Goal: Information Seeking & Learning: Learn about a topic

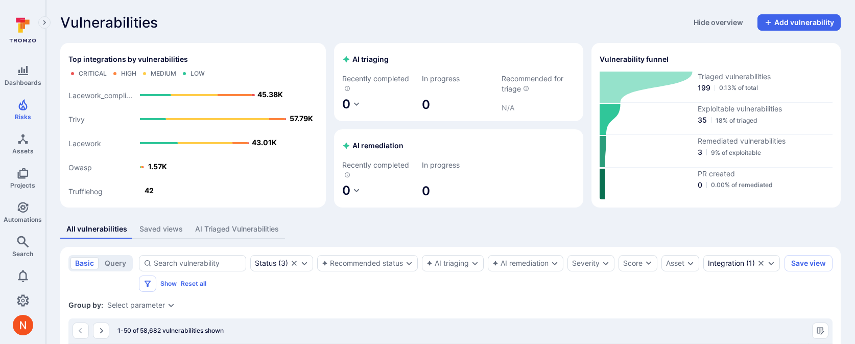
scroll to position [167, 0]
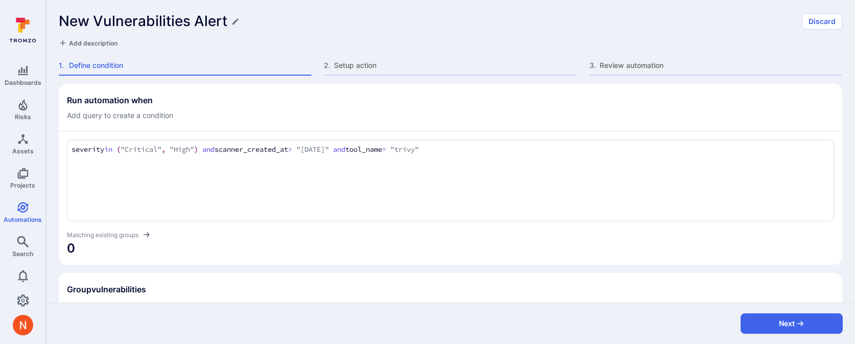
scroll to position [173, 0]
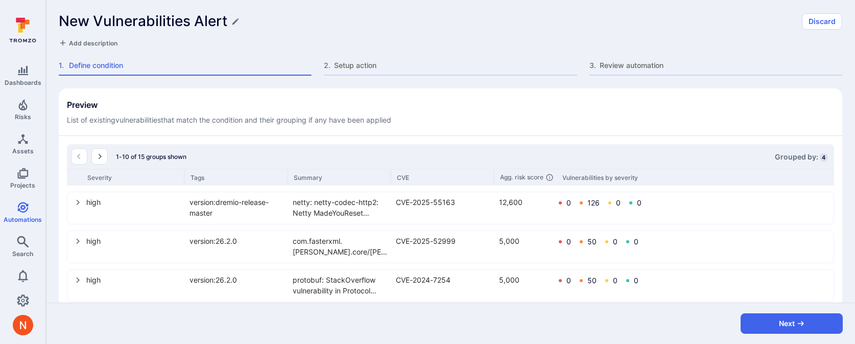
scroll to position [320, 0]
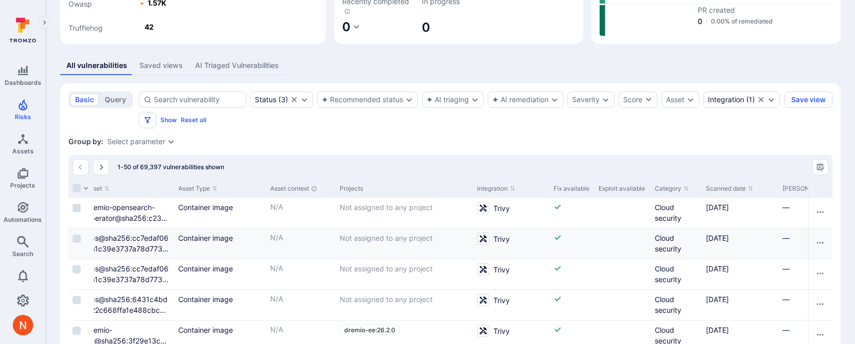
scroll to position [0, 771]
click at [731, 185] on button "Scanned date" at bounding box center [727, 188] width 47 height 8
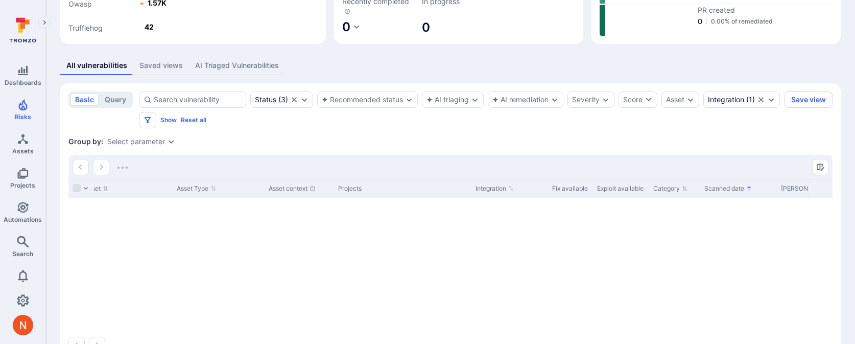
click at [728, 190] on button "Scanned date" at bounding box center [727, 188] width 47 height 8
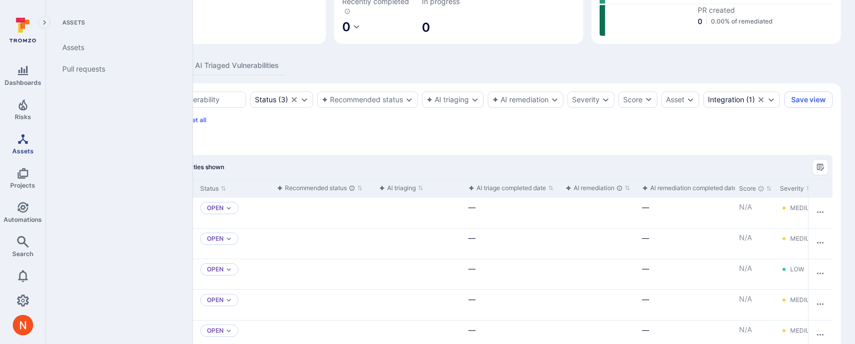
click at [23, 150] on span "Assets" at bounding box center [22, 151] width 21 height 8
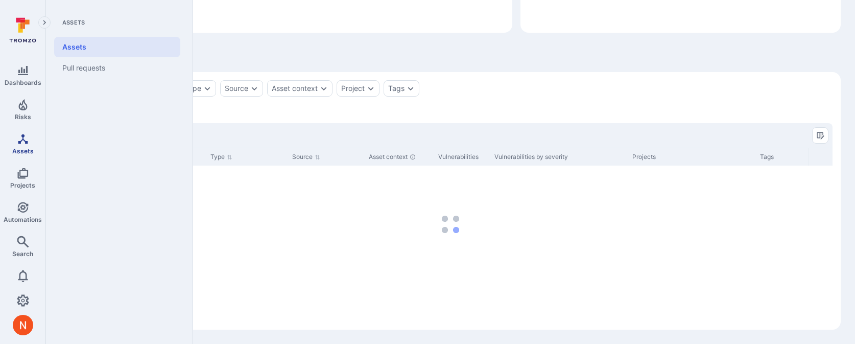
scroll to position [151, 0]
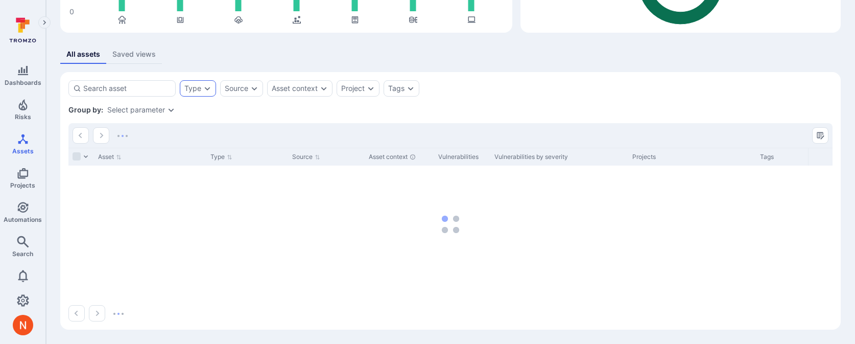
click at [208, 94] on div "Type" at bounding box center [198, 88] width 36 height 16
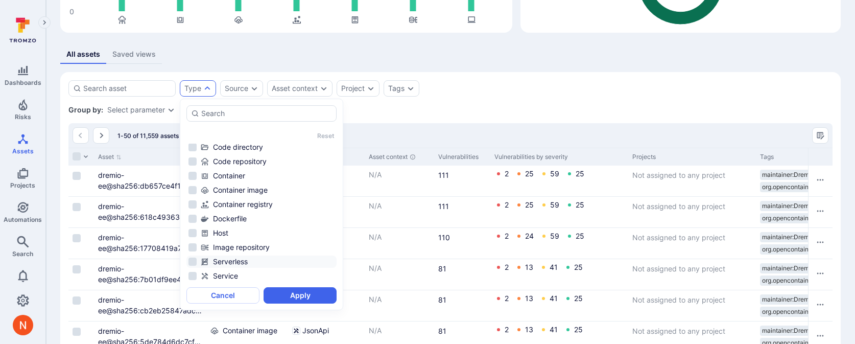
scroll to position [89, 0]
click at [241, 273] on div "Virtual Machine" at bounding box center [268, 275] width 134 height 10
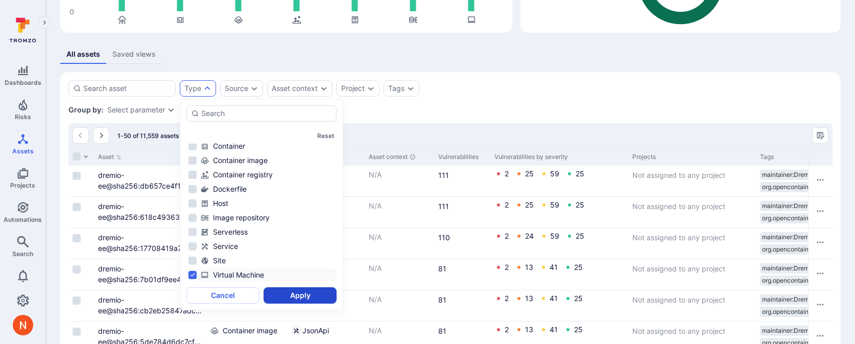
click at [282, 292] on button "Apply" at bounding box center [299, 295] width 73 height 16
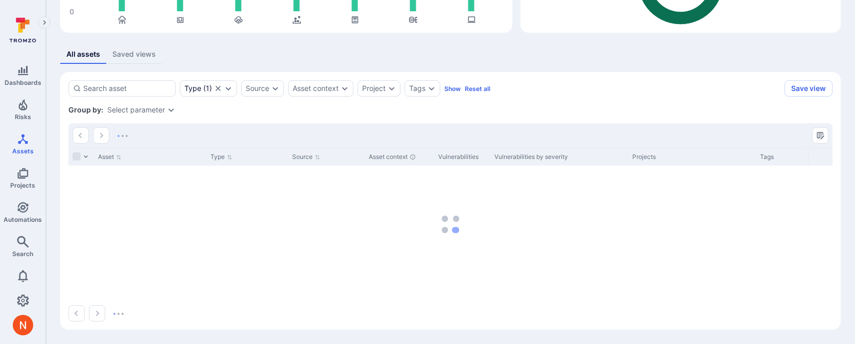
scroll to position [131, 0]
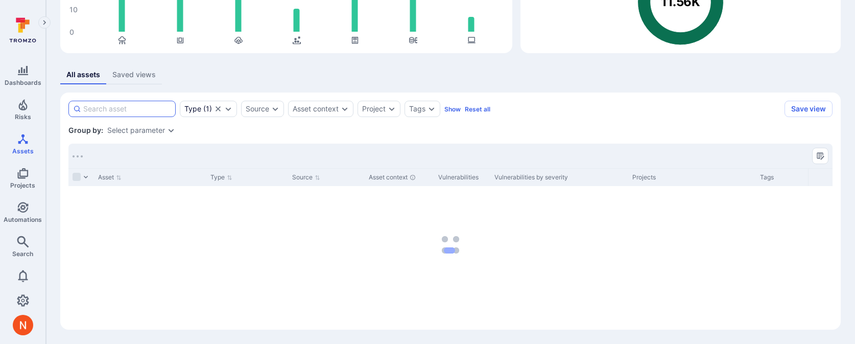
click at [142, 109] on input at bounding box center [127, 109] width 88 height 10
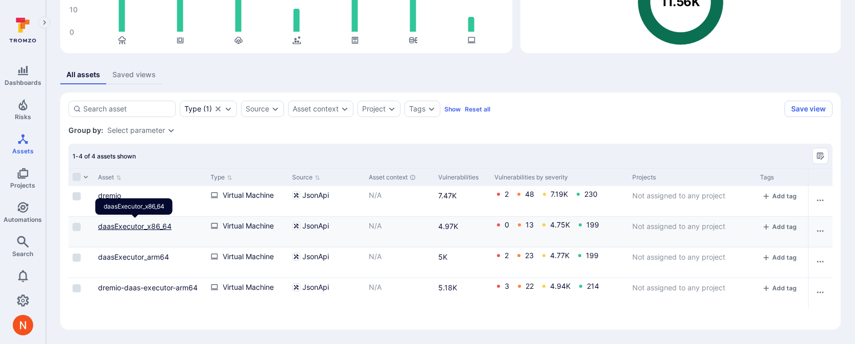
click at [118, 222] on link "daasExecutor_x86_64" at bounding box center [135, 226] width 74 height 9
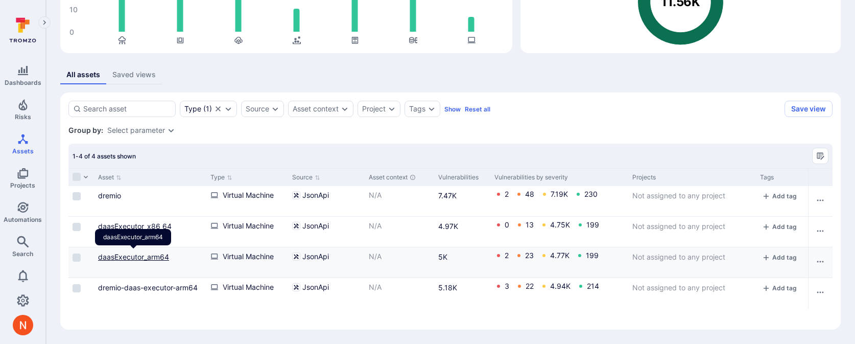
click at [128, 255] on link "daasExecutor_arm64" at bounding box center [133, 256] width 71 height 9
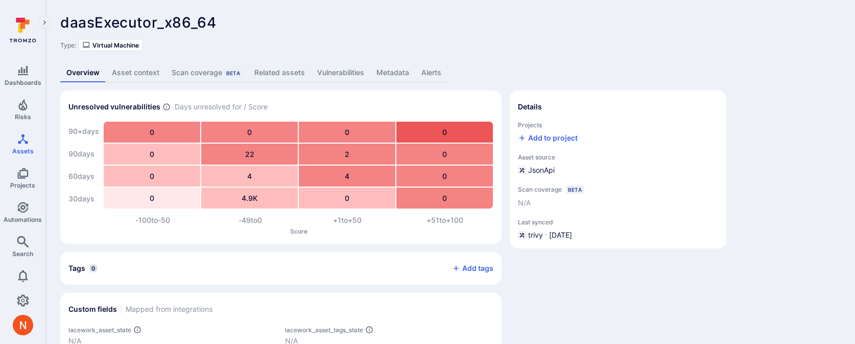
click at [355, 75] on link "Vulnerabilities" at bounding box center [340, 72] width 59 height 19
click at [322, 78] on link "Vulnerabilities" at bounding box center [340, 72] width 59 height 19
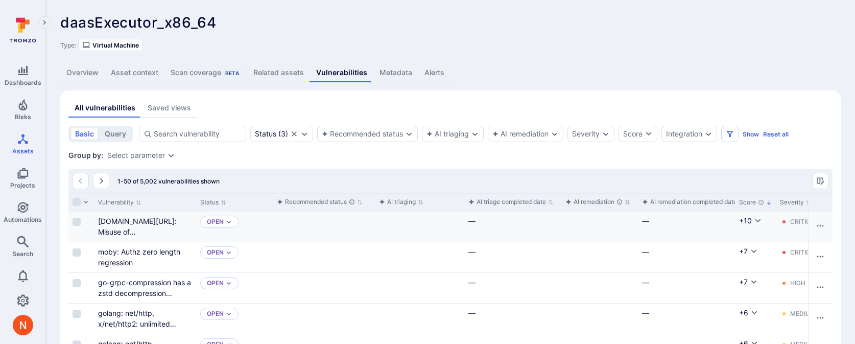
scroll to position [2, 0]
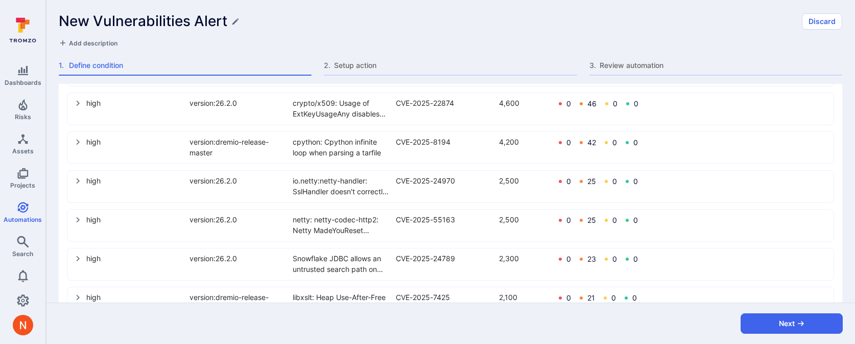
scroll to position [615, 0]
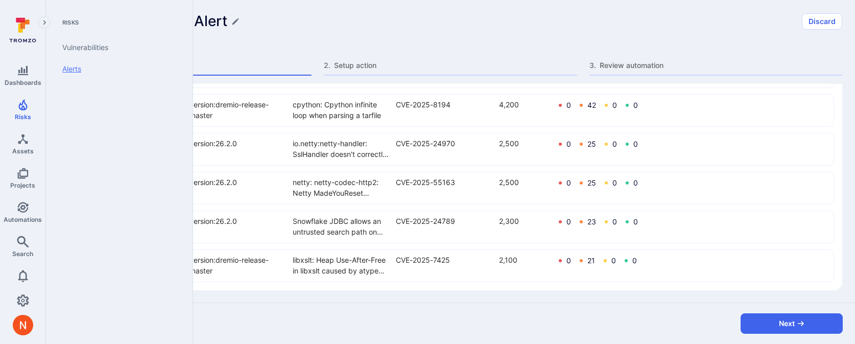
click at [62, 70] on link "Alerts" at bounding box center [117, 68] width 126 height 21
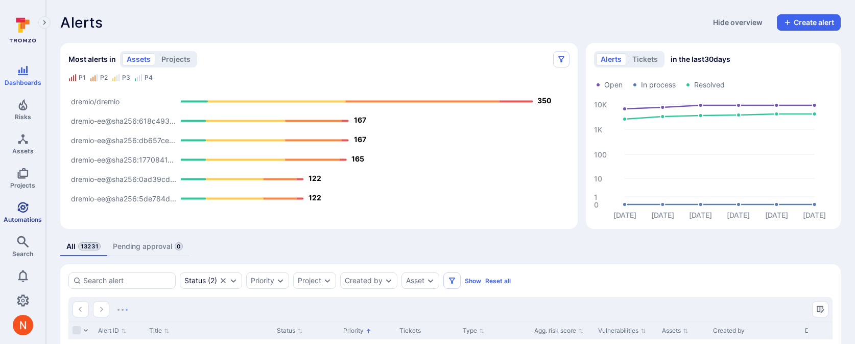
click at [21, 215] on span "Automations" at bounding box center [23, 219] width 38 height 8
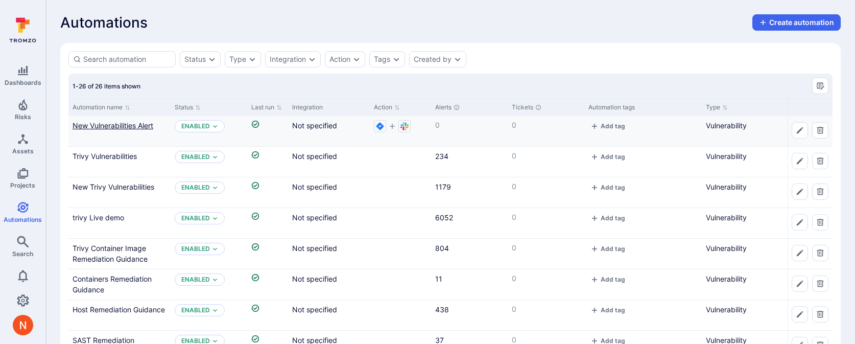
click at [112, 128] on link "New Vulnerabilities Alert" at bounding box center [112, 125] width 81 height 9
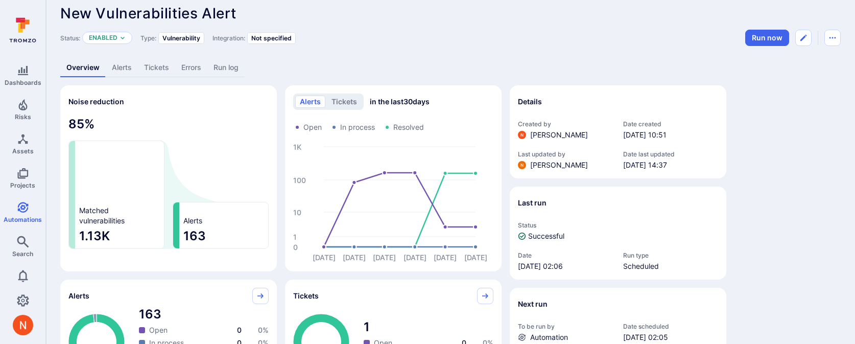
scroll to position [17, 0]
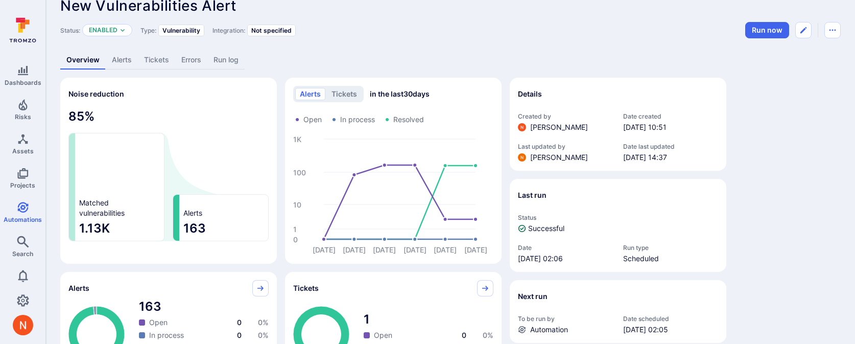
click at [226, 58] on link "Run log" at bounding box center [225, 60] width 37 height 19
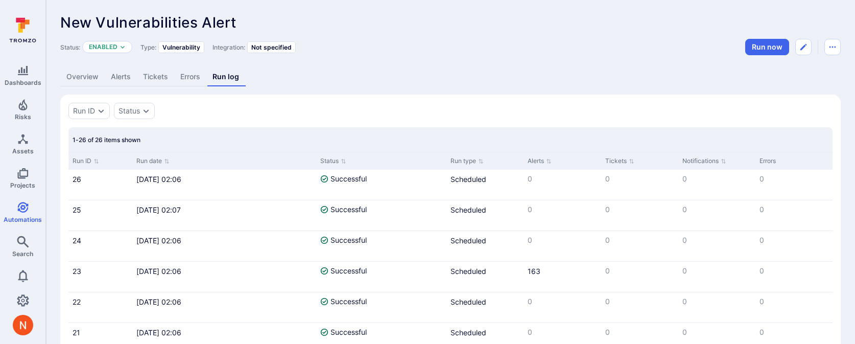
click at [95, 75] on link "Overview" at bounding box center [82, 76] width 44 height 19
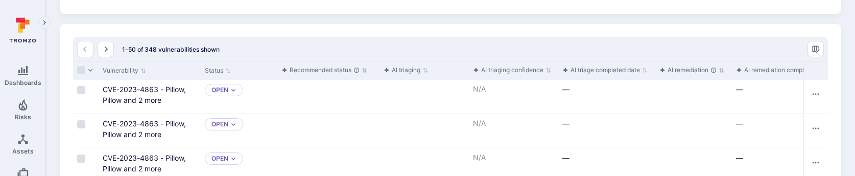
scroll to position [121, 0]
